Goal: Find specific page/section: Find specific page/section

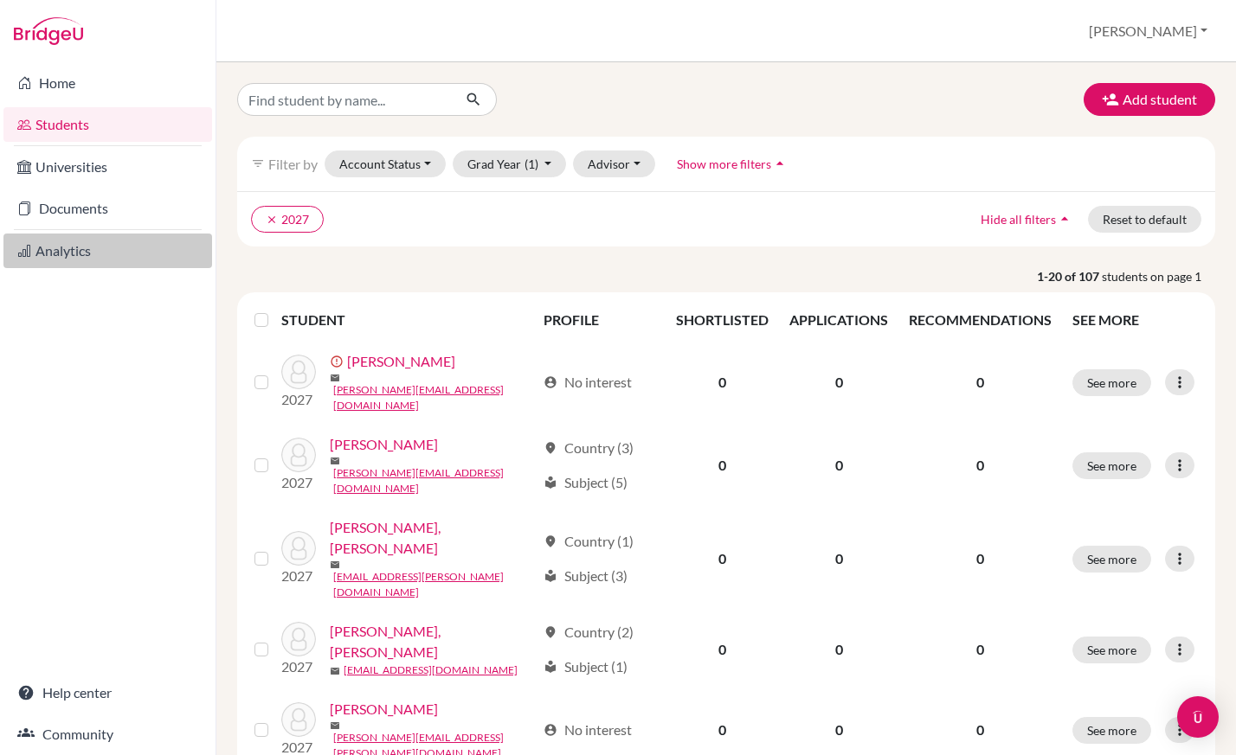
click at [104, 246] on link "Analytics" at bounding box center [107, 251] width 209 height 35
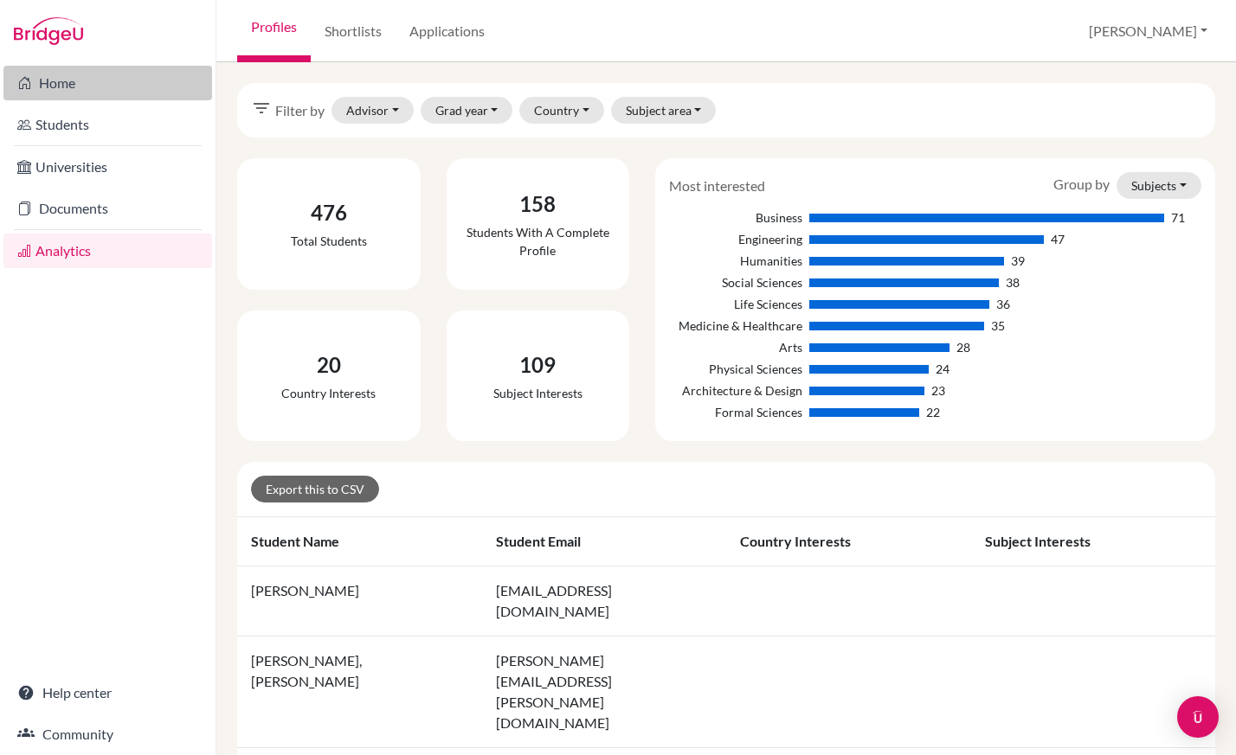
click at [103, 88] on link "Home" at bounding box center [107, 83] width 209 height 35
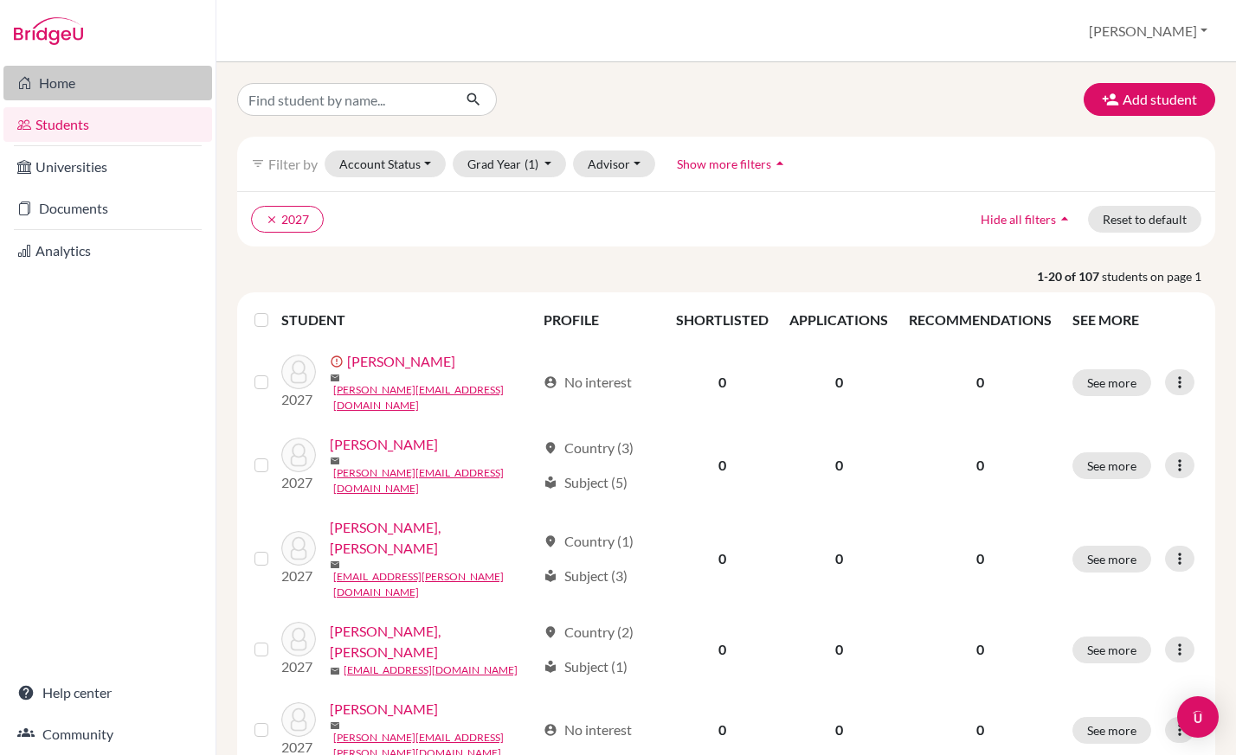
click at [61, 84] on link "Home" at bounding box center [107, 83] width 209 height 35
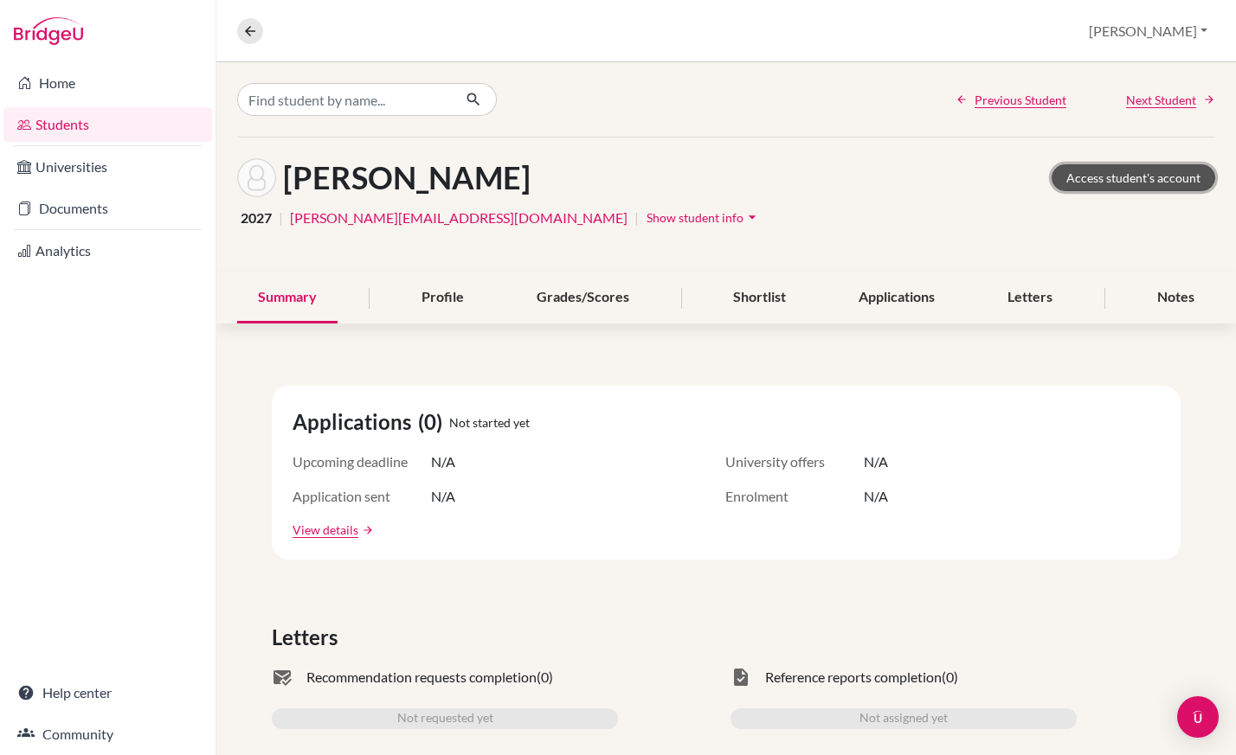
click at [1082, 176] on link "Access student's account" at bounding box center [1133, 177] width 164 height 27
